Goal: Information Seeking & Learning: Learn about a topic

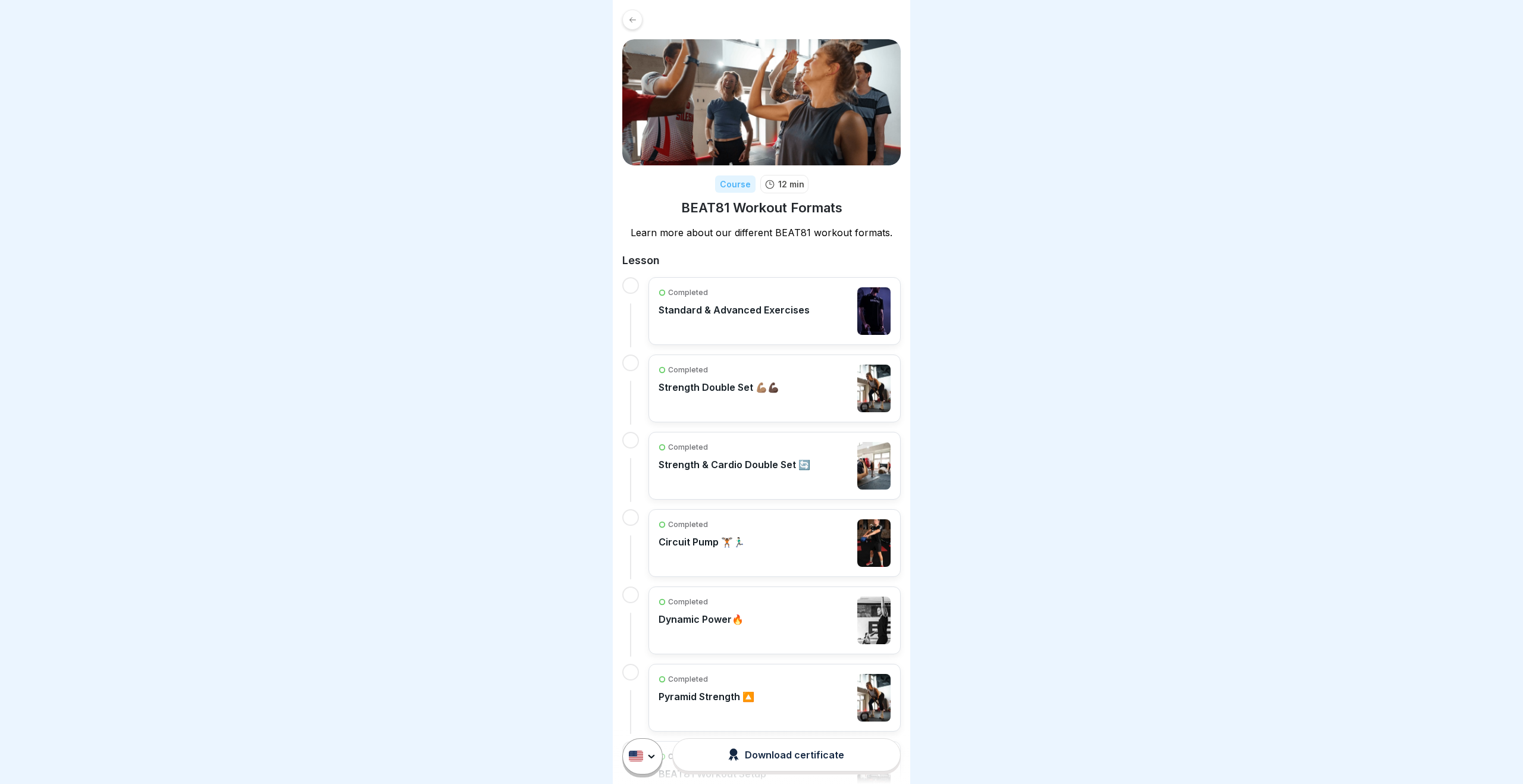
click at [634, 27] on div at bounding box center [632, 19] width 20 height 20
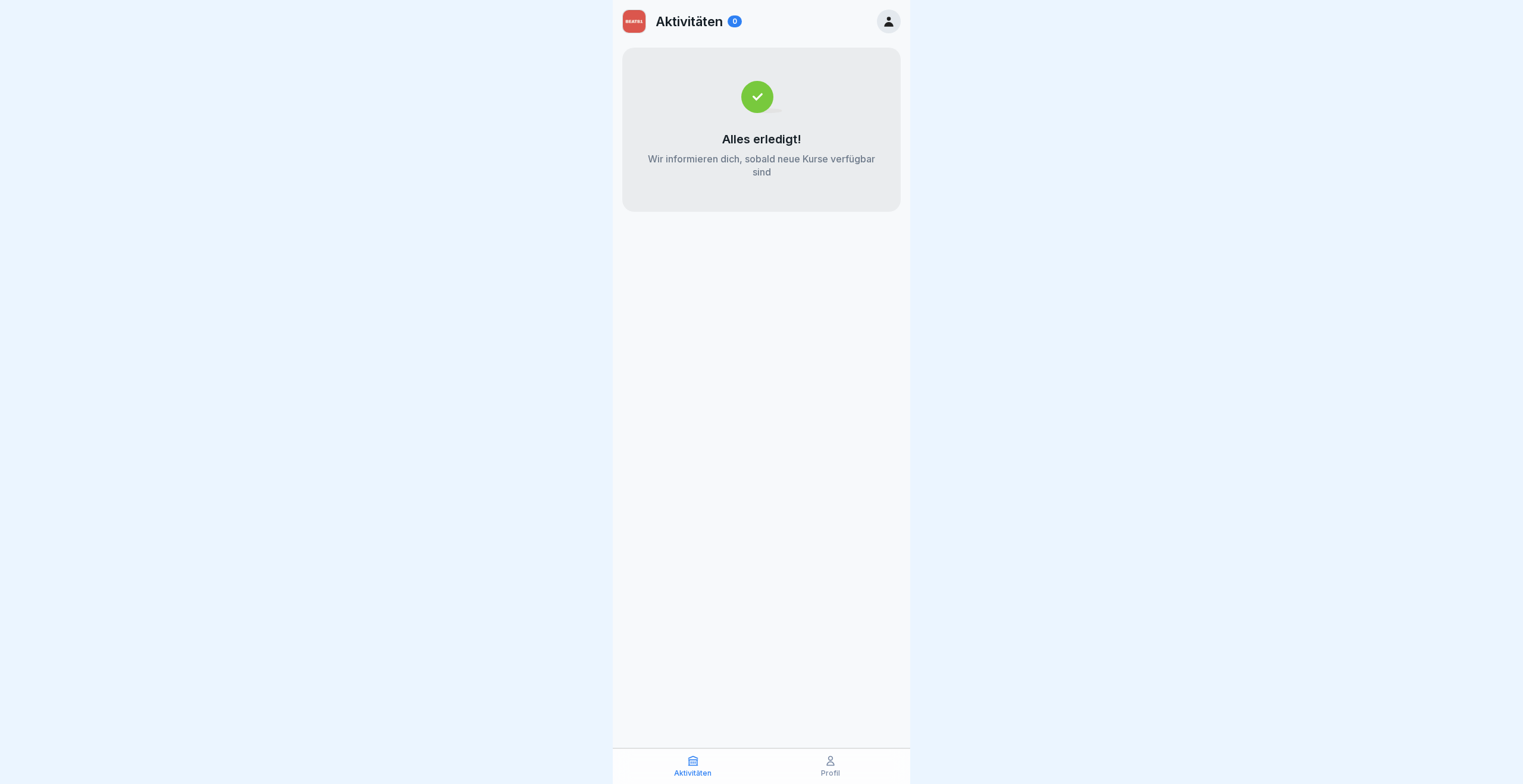
click at [889, 20] on icon at bounding box center [888, 22] width 9 height 10
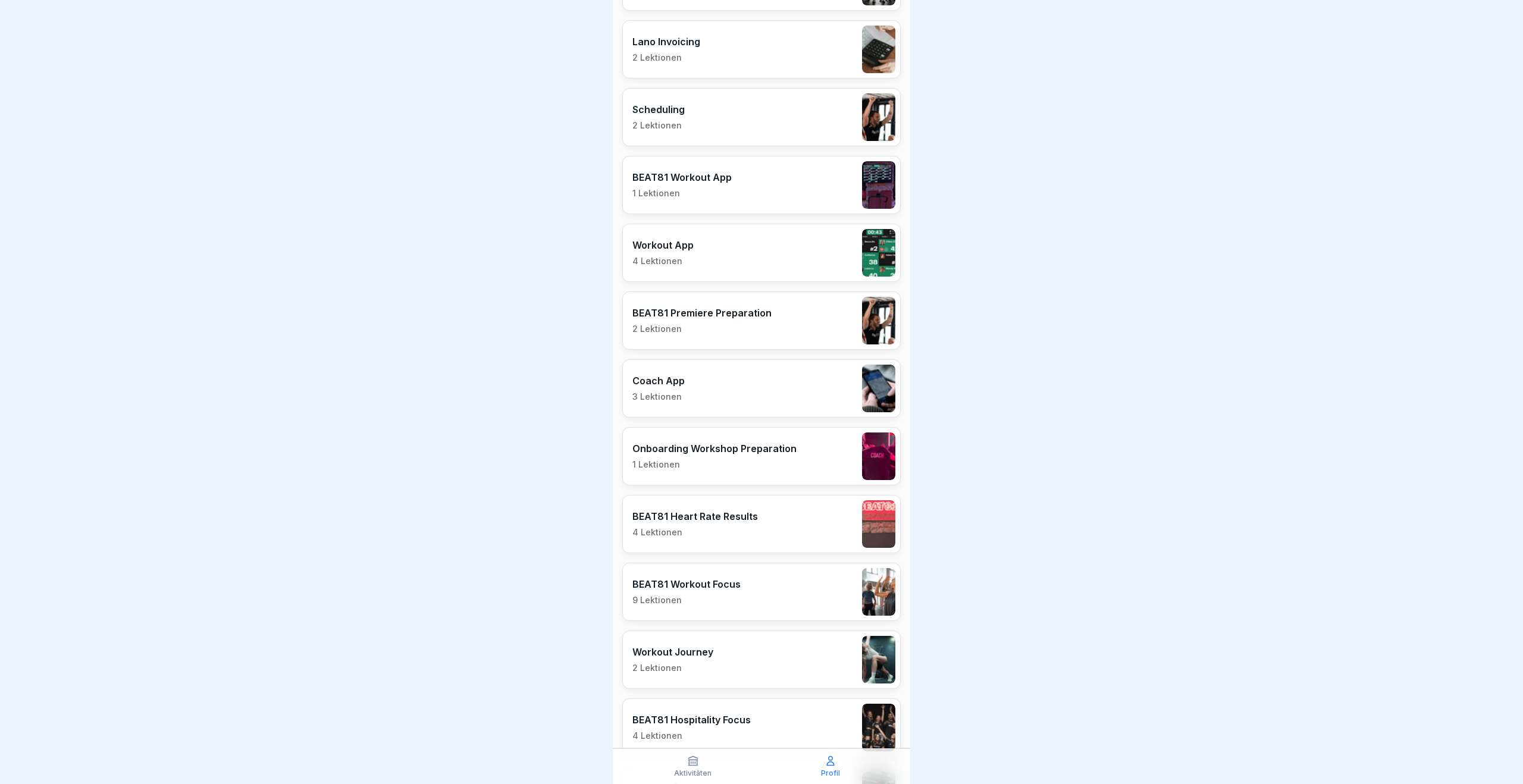
scroll to position [1639, 0]
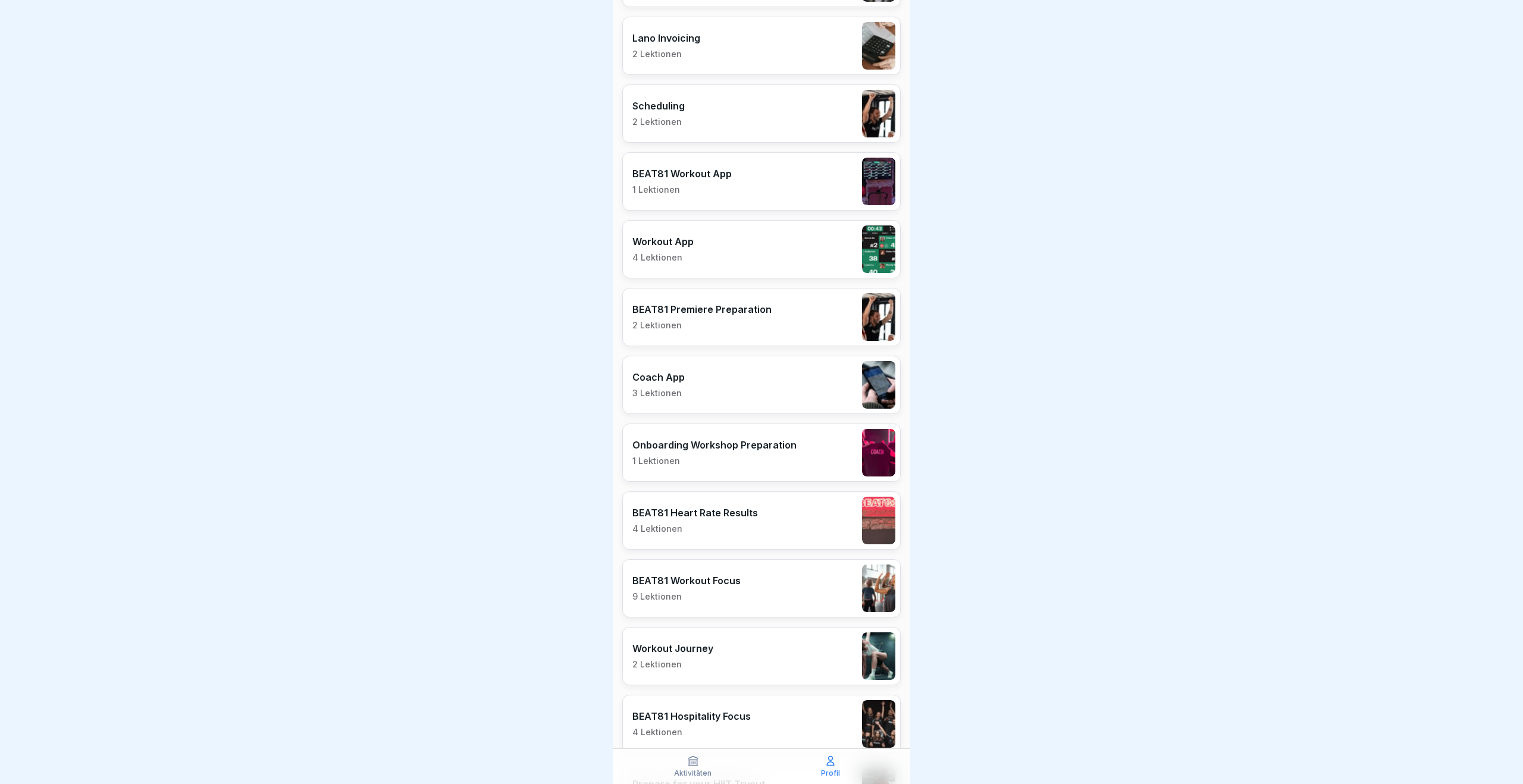
click at [695, 601] on div "BEAT81 Workout Focus 9 Lektionen" at bounding box center [762, 588] width 278 height 58
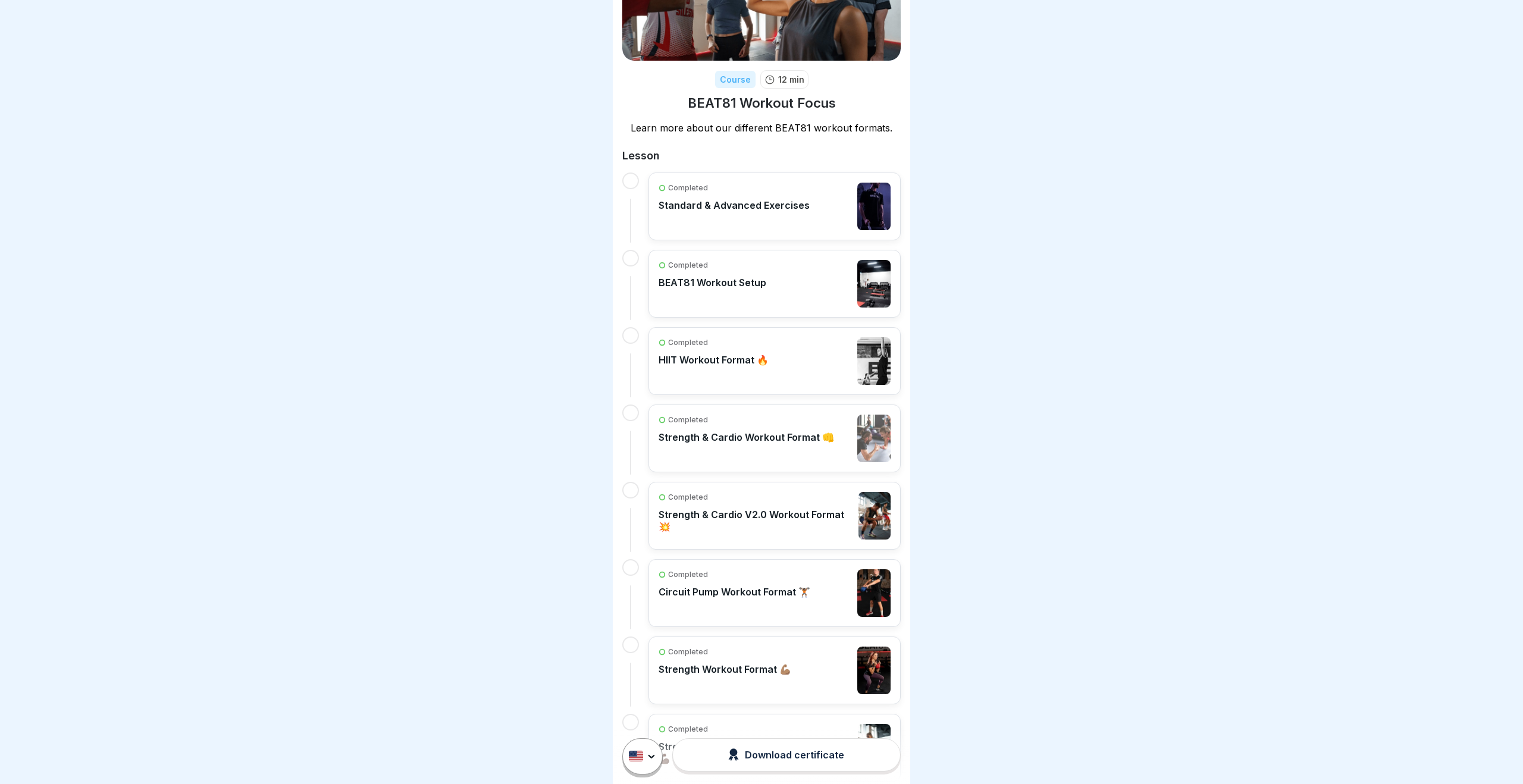
scroll to position [121, 0]
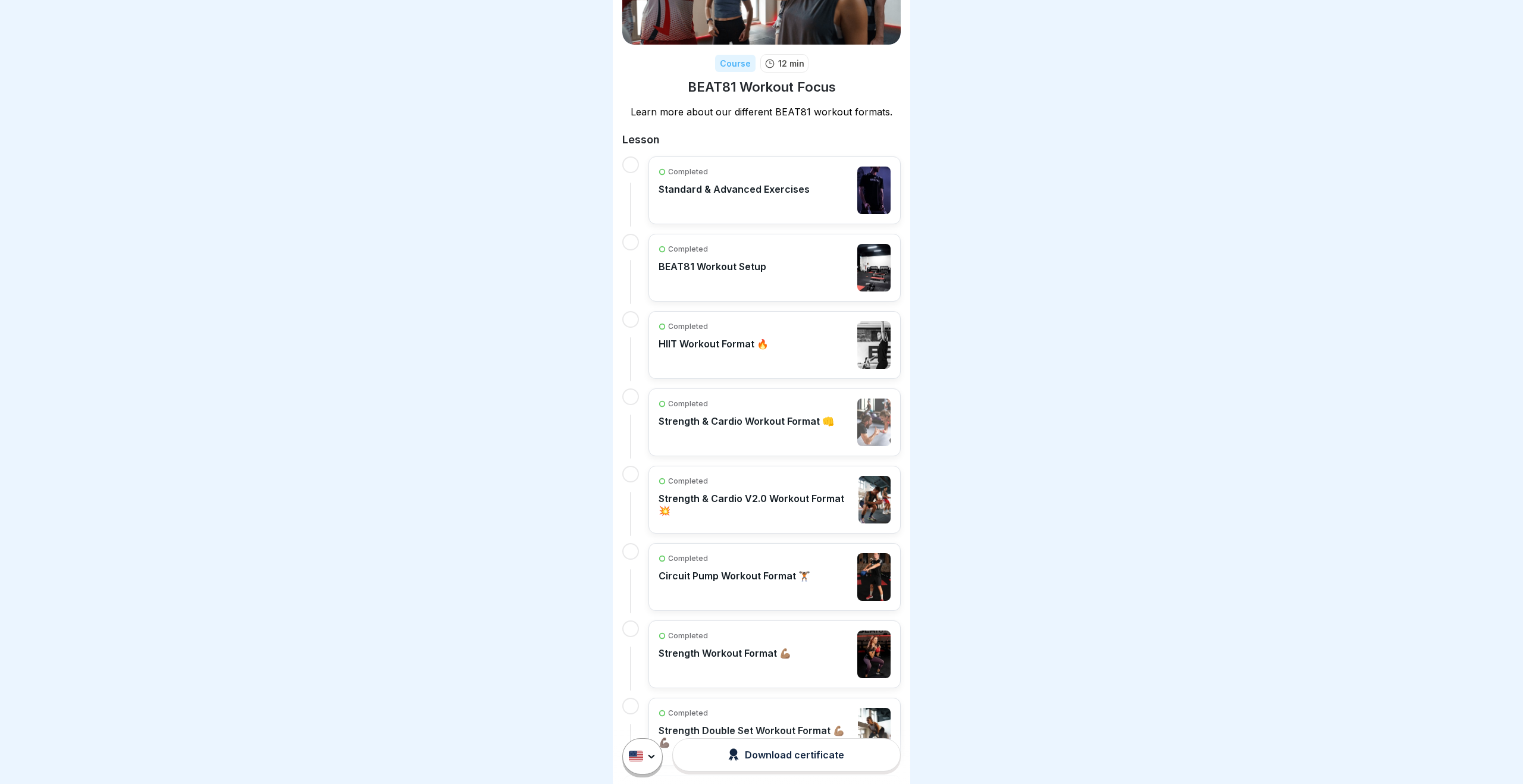
click at [714, 486] on div "Completed" at bounding box center [755, 480] width 194 height 11
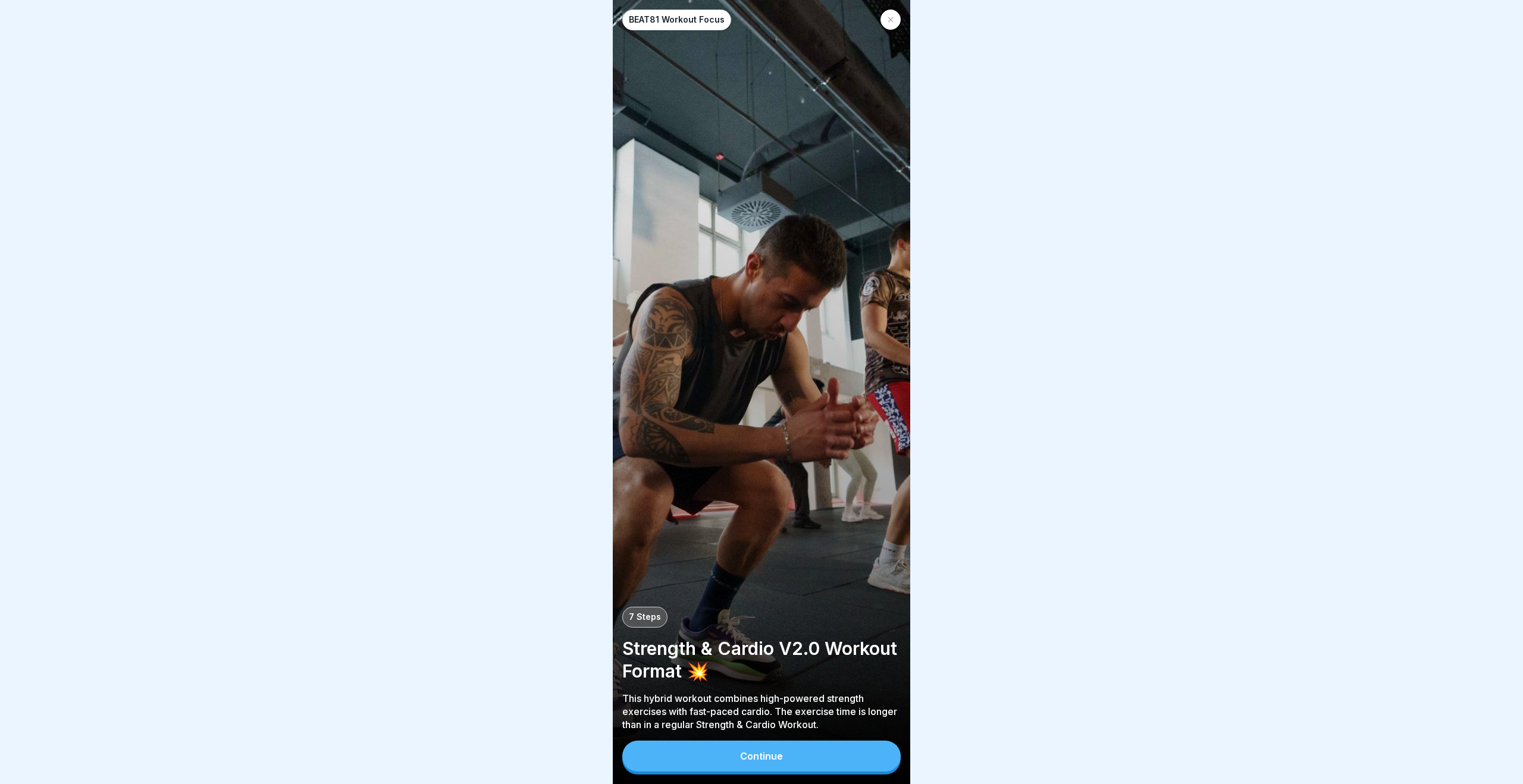
click at [793, 764] on button "Continue" at bounding box center [762, 756] width 278 height 31
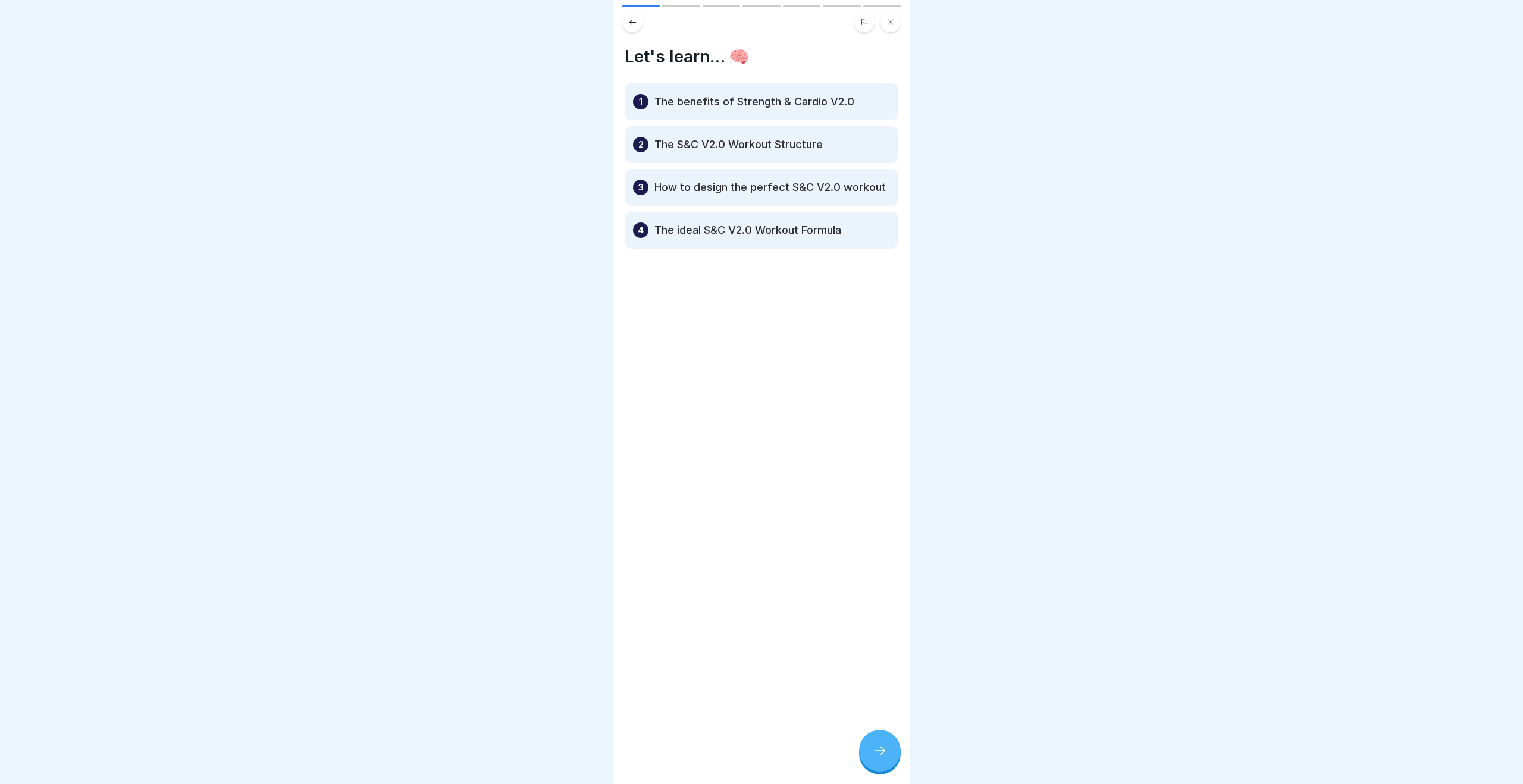
click at [876, 760] on div at bounding box center [879, 750] width 41 height 41
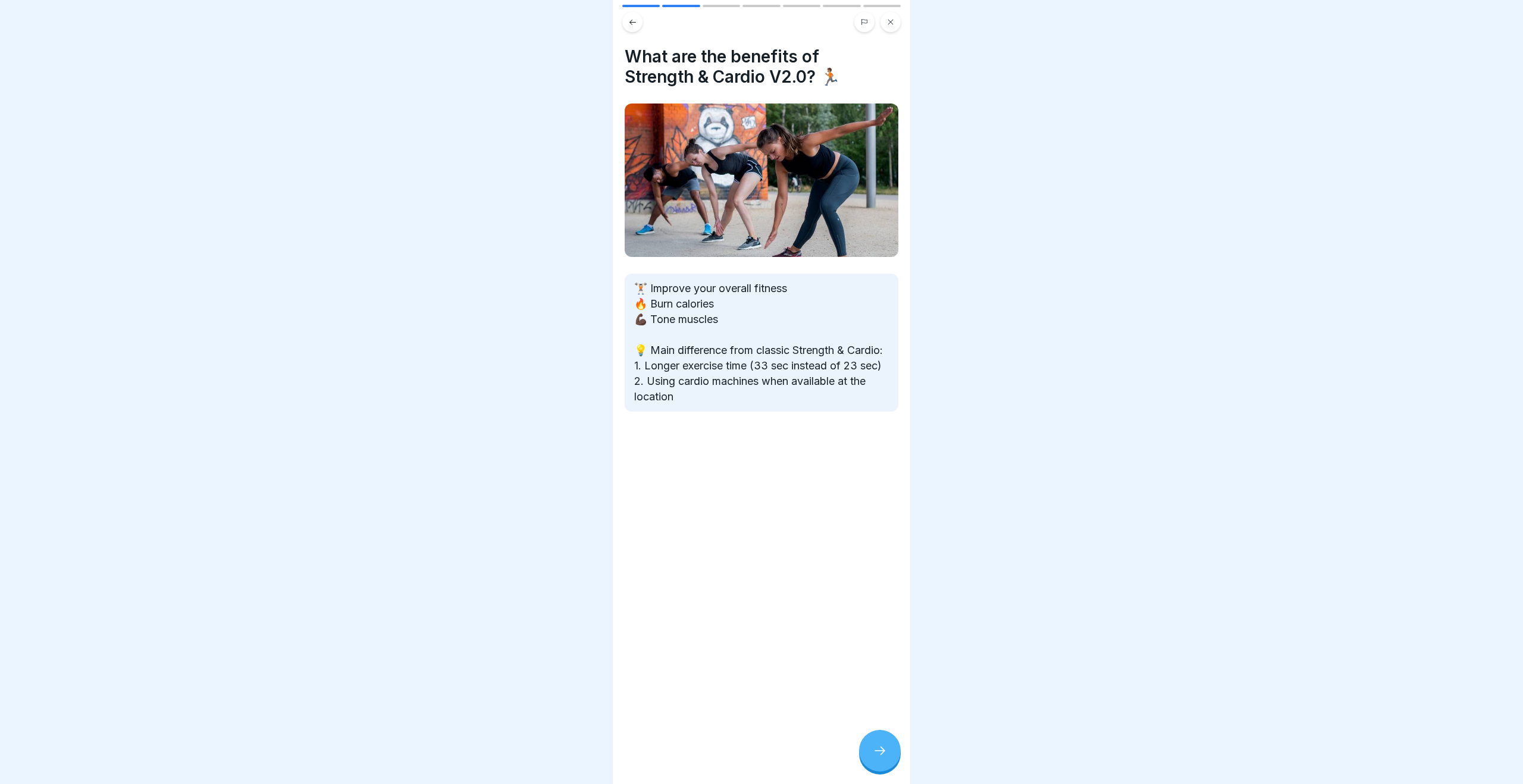
click at [876, 760] on div at bounding box center [879, 750] width 41 height 41
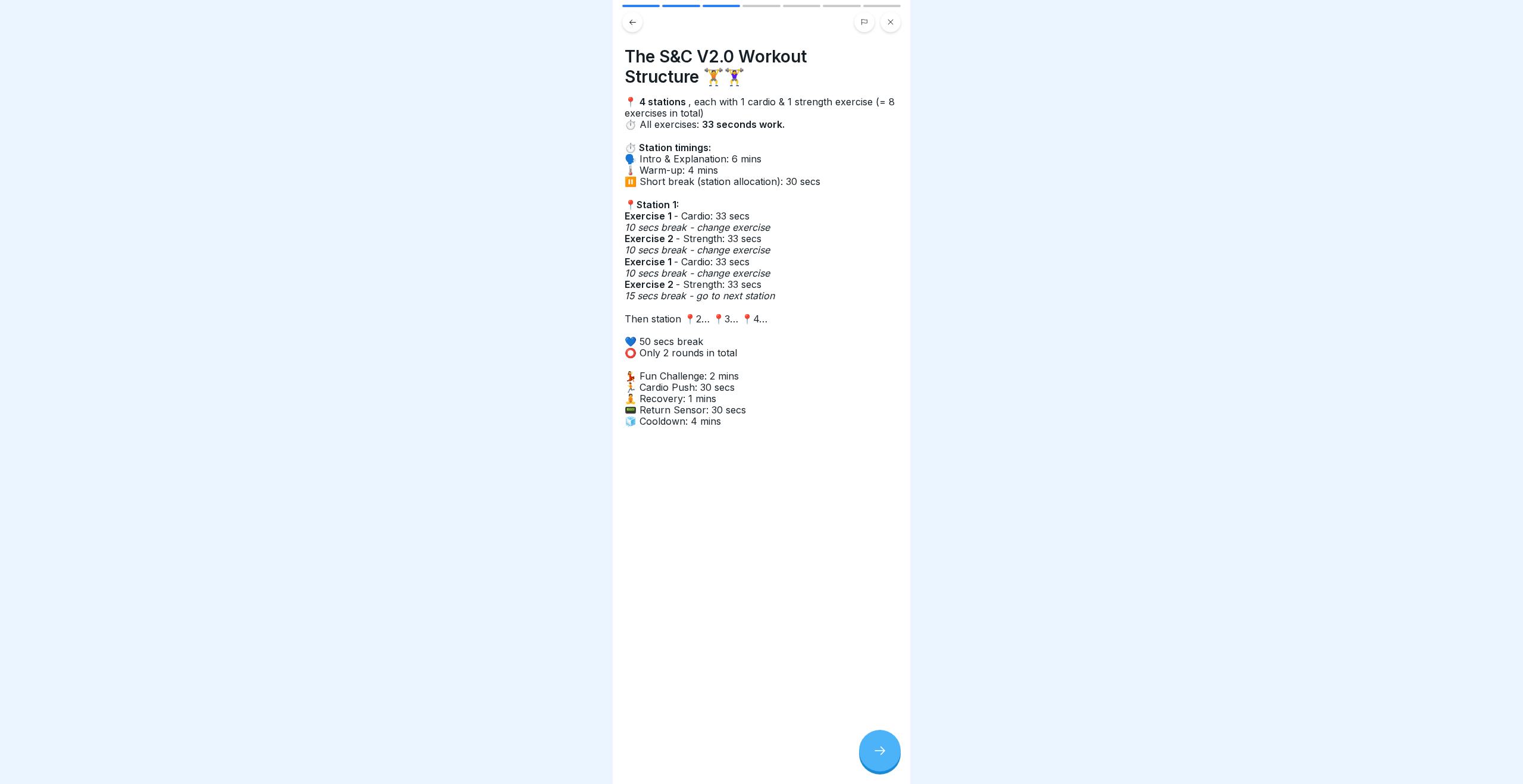
click at [631, 27] on button at bounding box center [632, 22] width 20 height 20
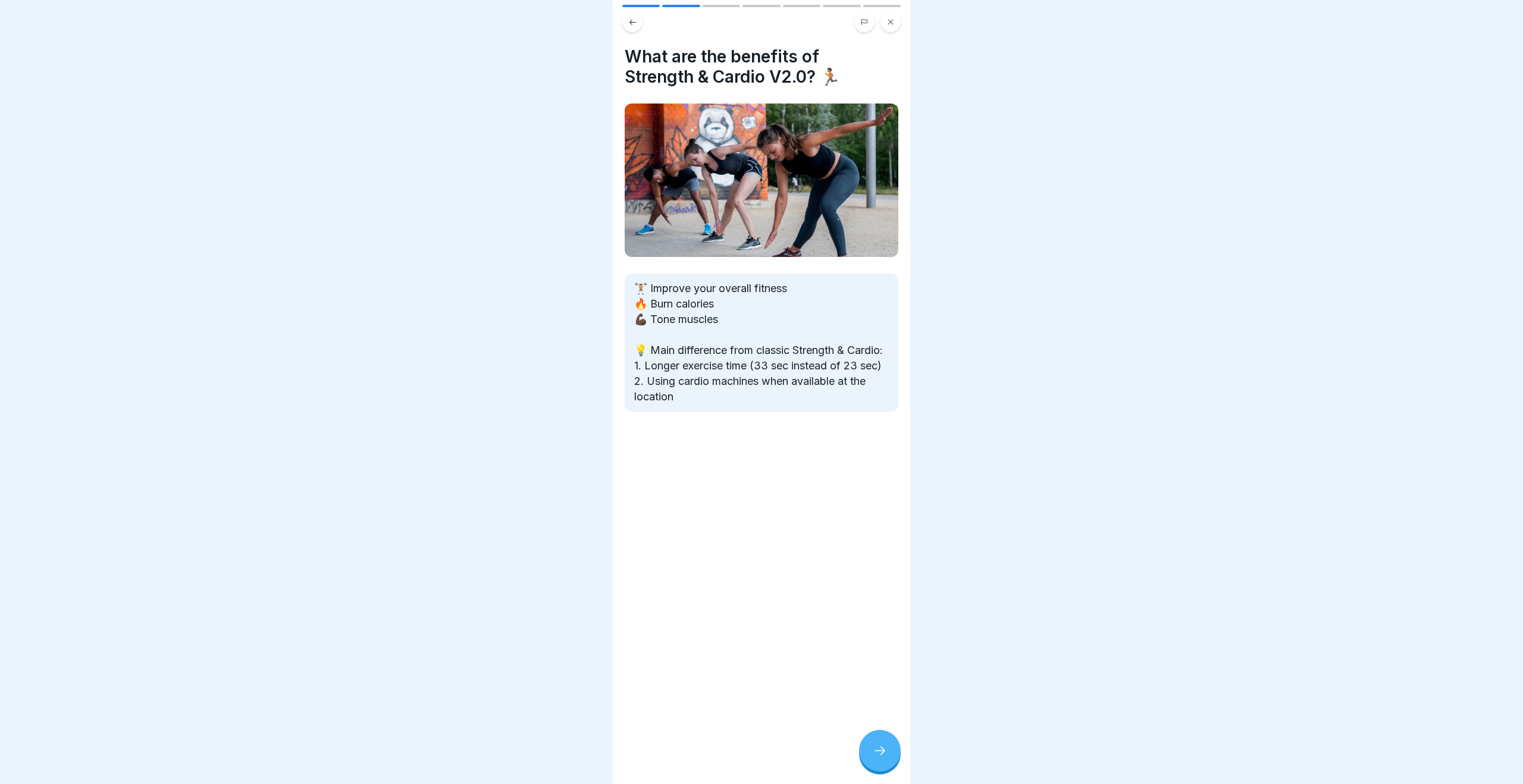
click at [887, 752] on div at bounding box center [879, 750] width 41 height 41
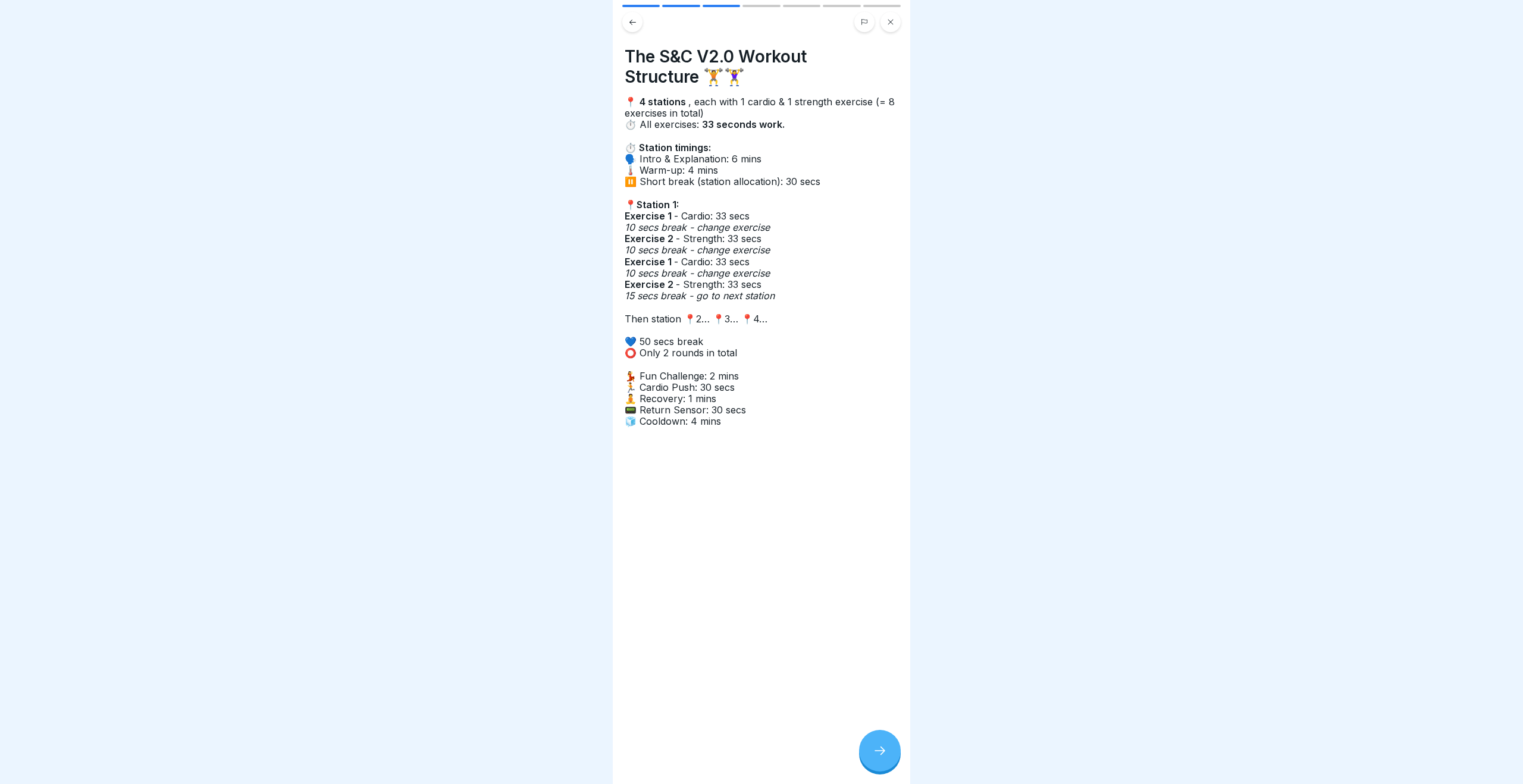
click at [887, 752] on div at bounding box center [879, 750] width 41 height 41
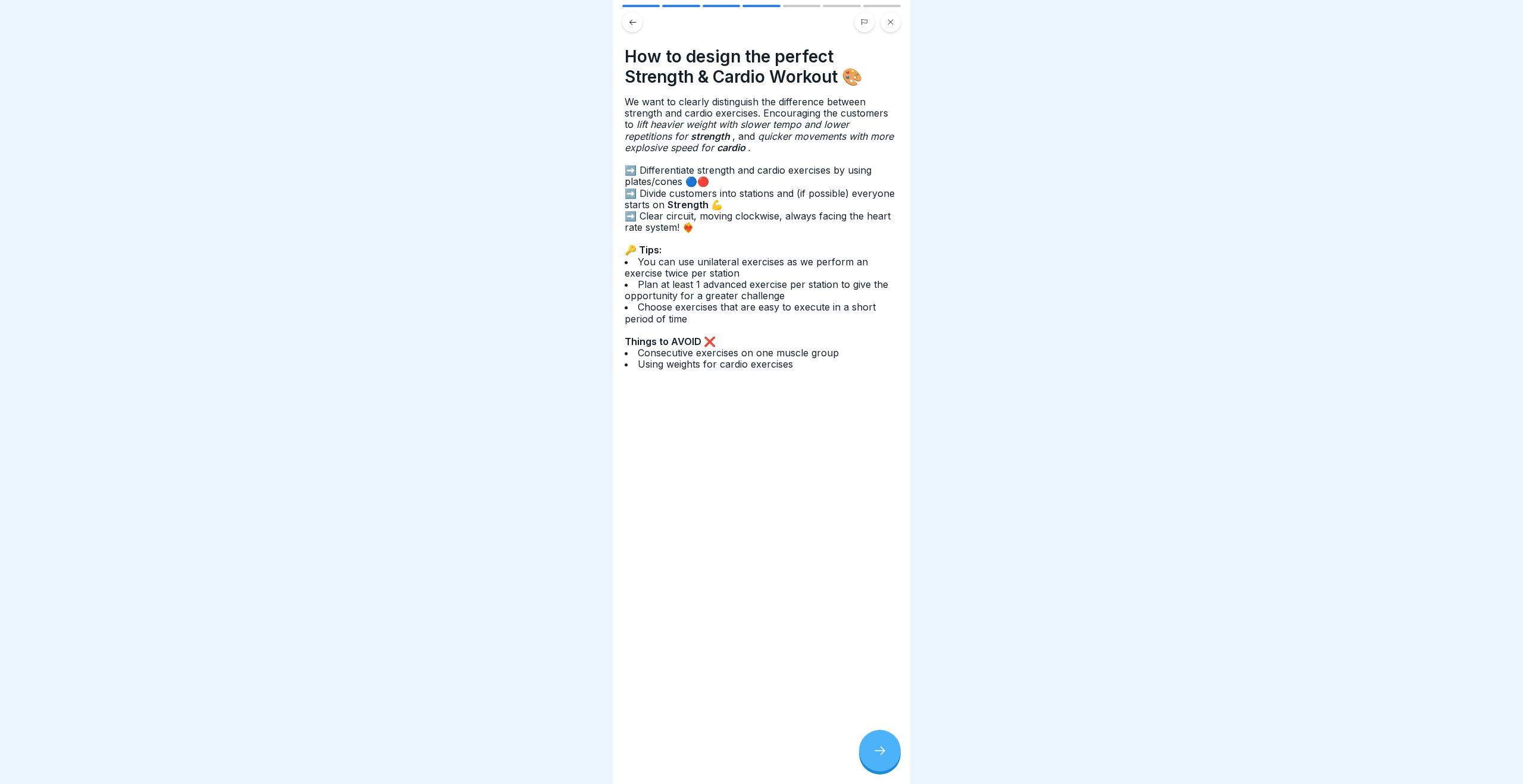
click at [887, 752] on div at bounding box center [879, 750] width 41 height 41
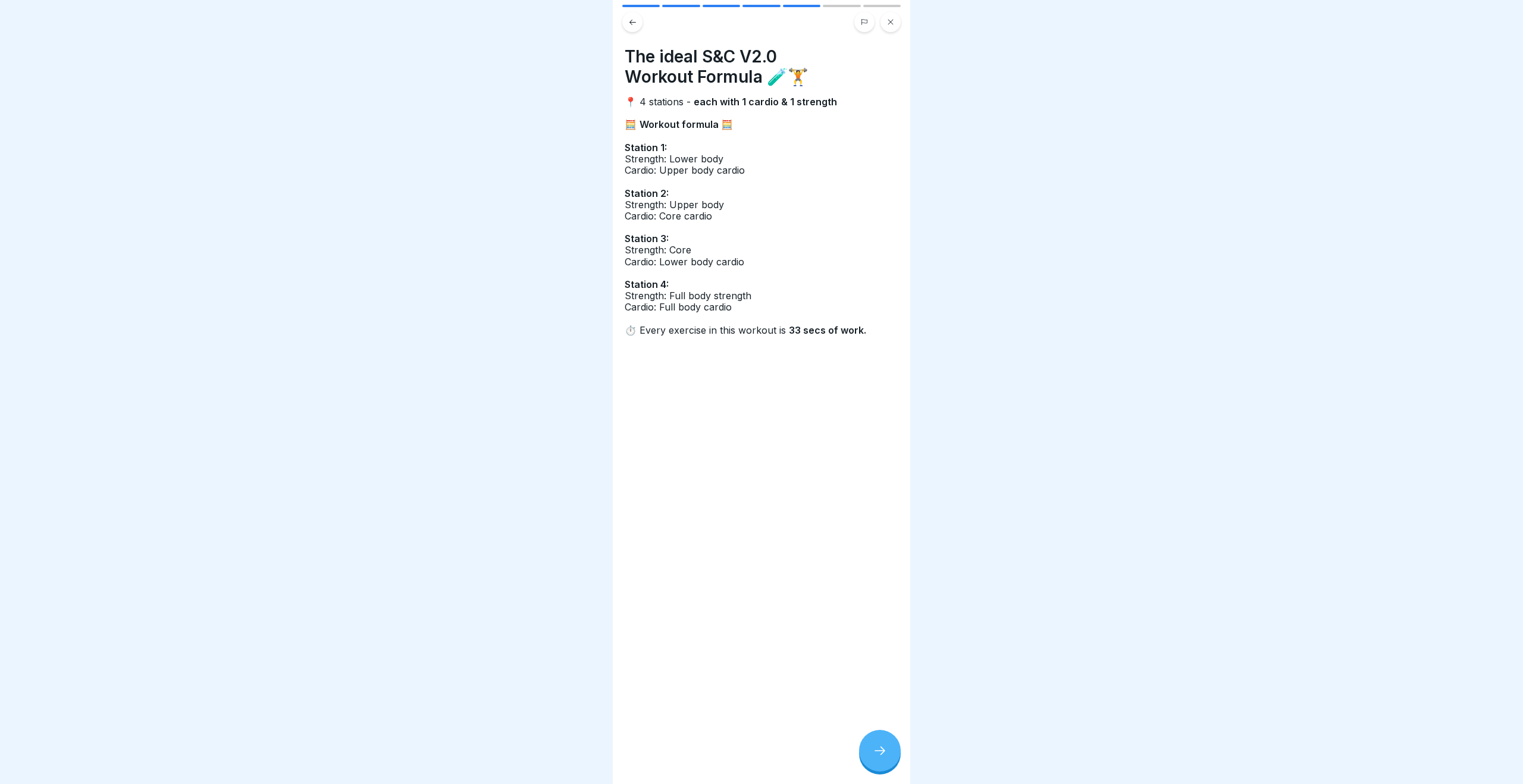
click at [887, 752] on div at bounding box center [879, 750] width 41 height 41
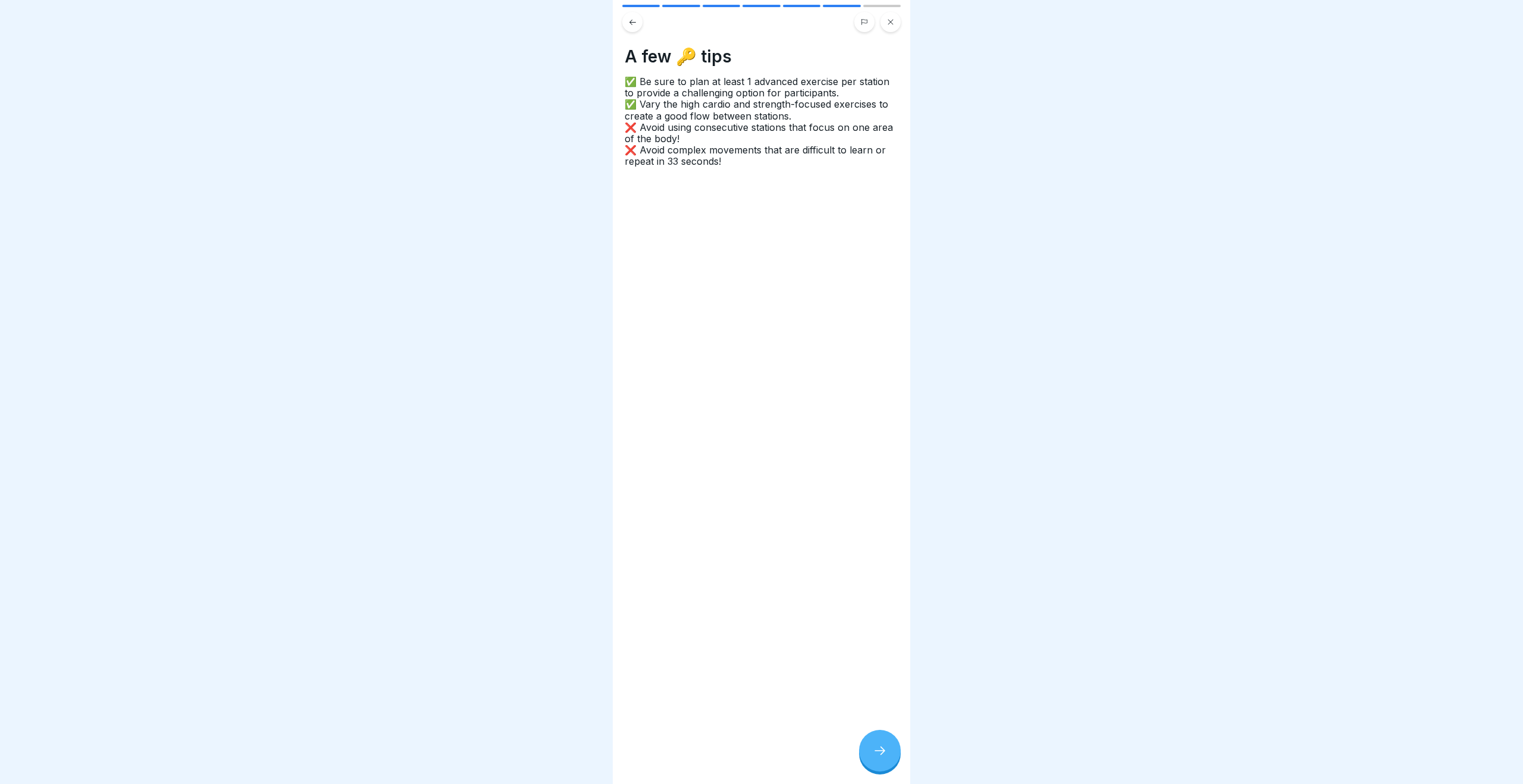
click at [887, 752] on div at bounding box center [879, 750] width 41 height 41
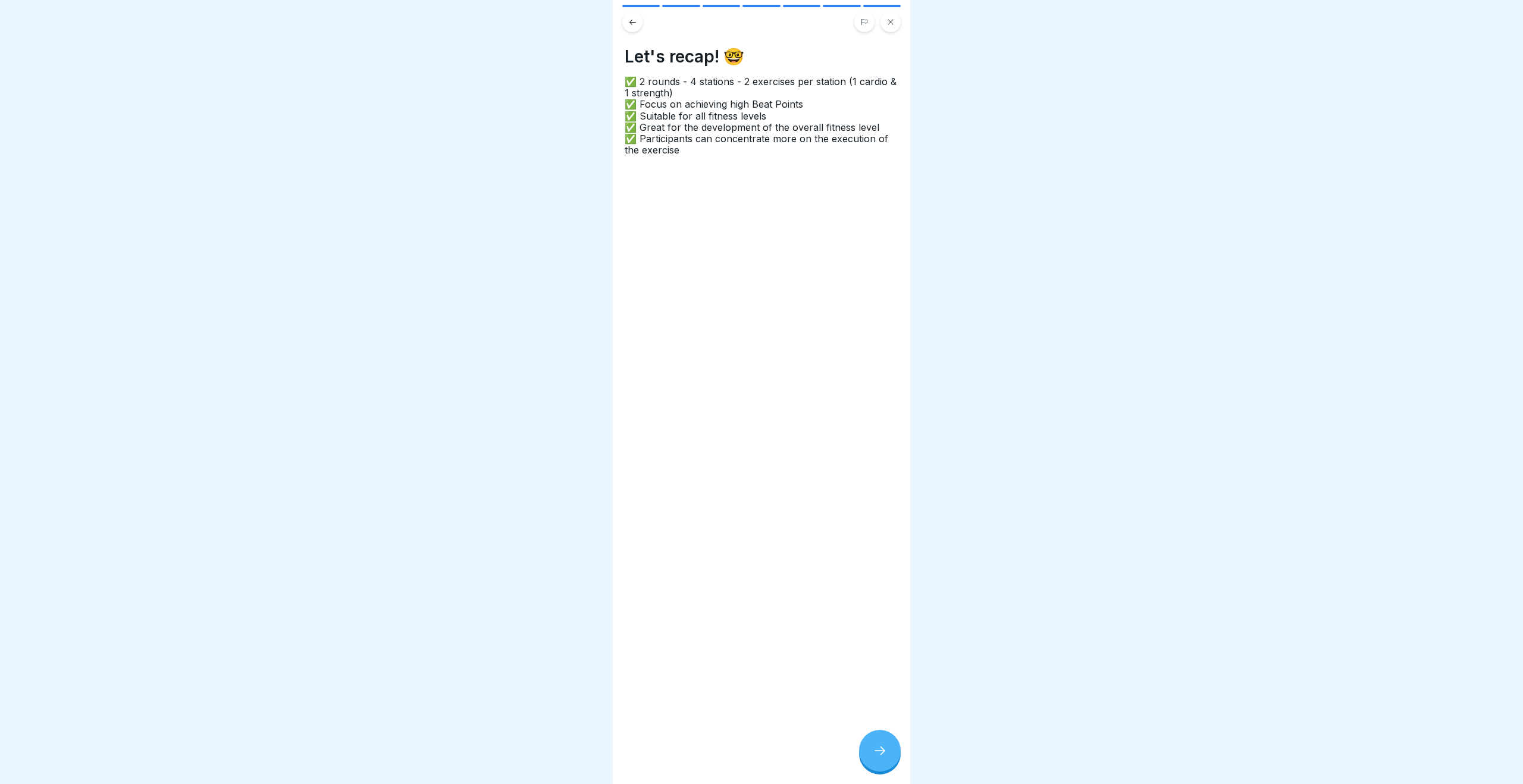
click at [887, 752] on div at bounding box center [879, 750] width 41 height 41
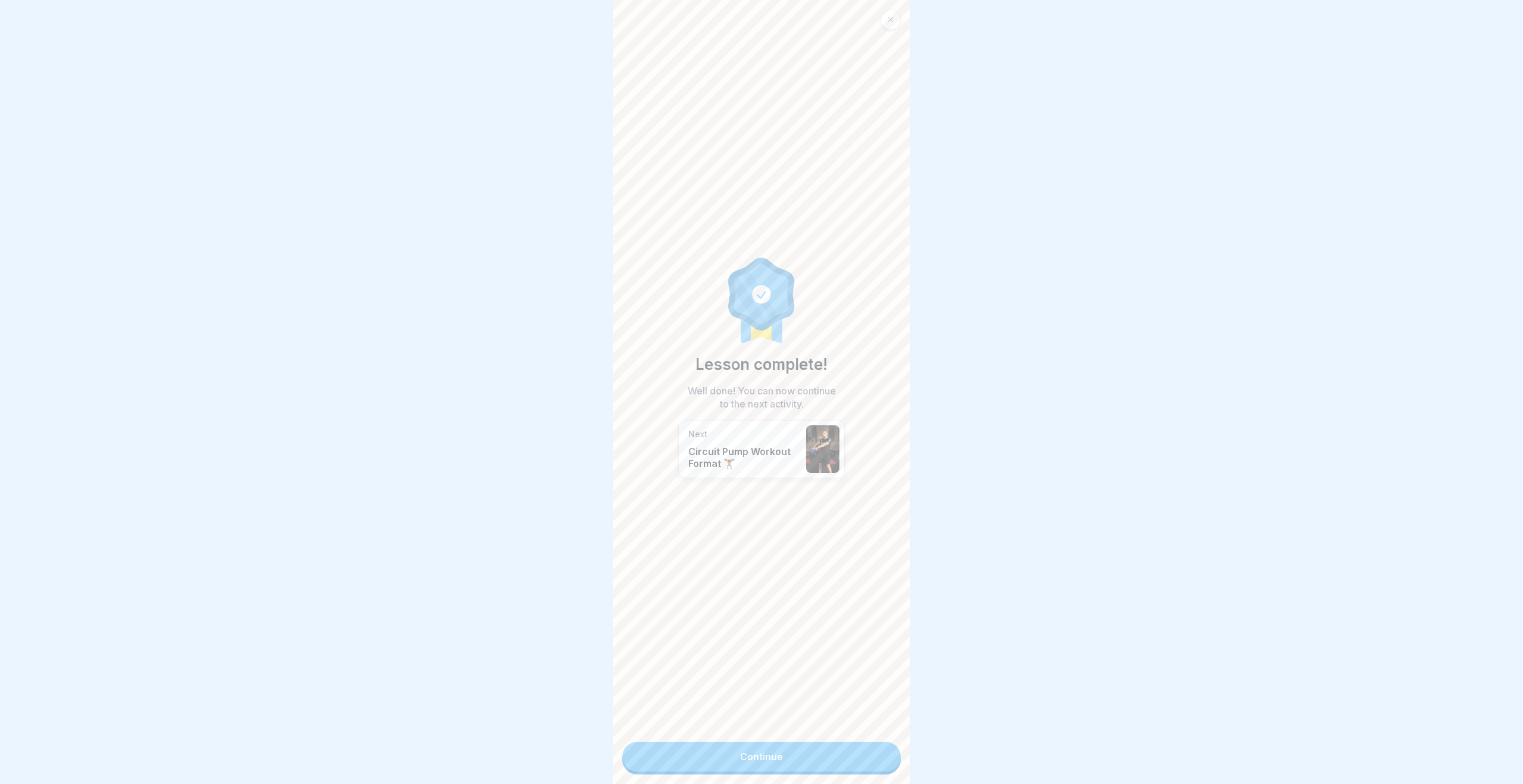
click at [835, 747] on link "Continue" at bounding box center [762, 756] width 278 height 30
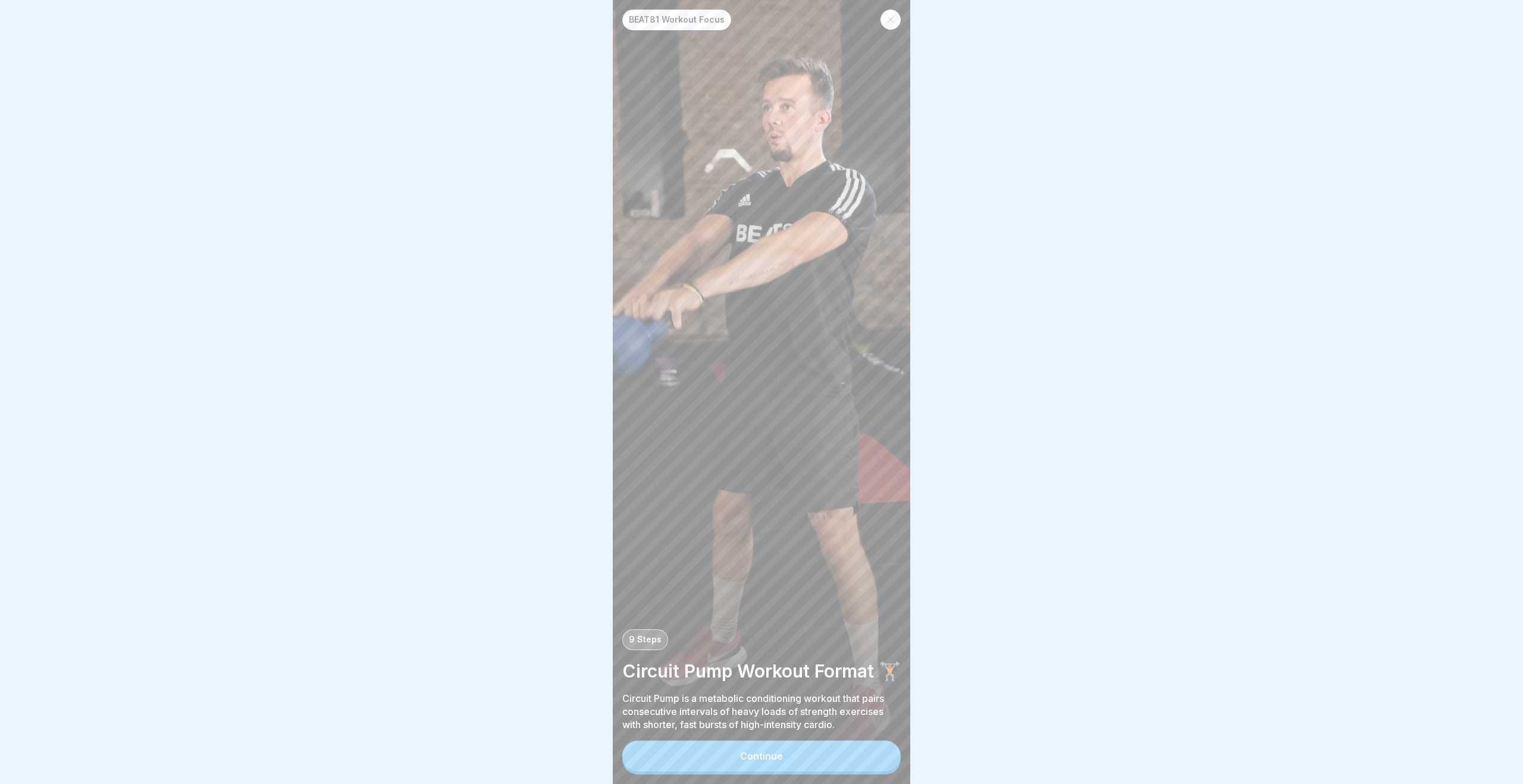
click at [830, 762] on button "Continue" at bounding box center [762, 756] width 278 height 31
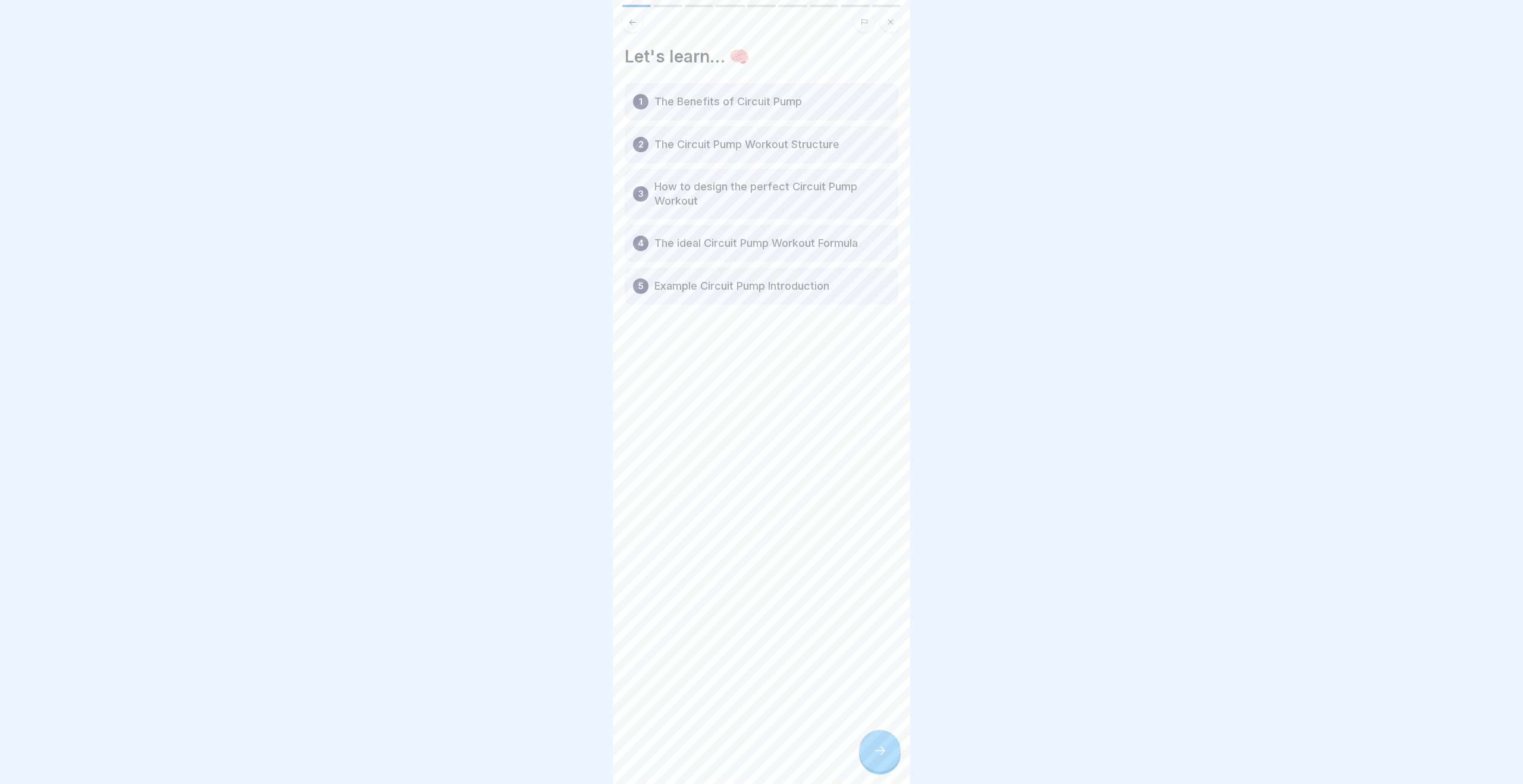
click at [875, 756] on icon at bounding box center [880, 751] width 15 height 15
